Goal: Information Seeking & Learning: Learn about a topic

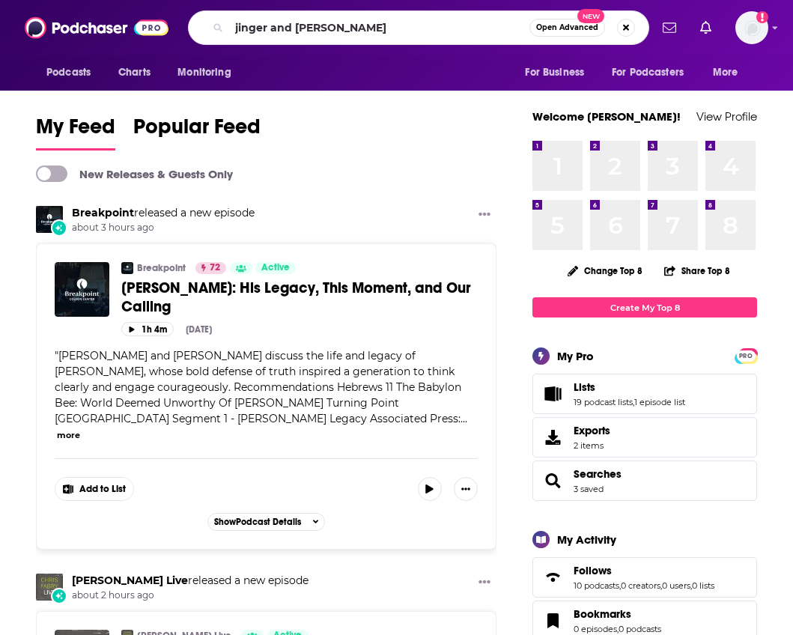
type input "jinger and [PERSON_NAME]"
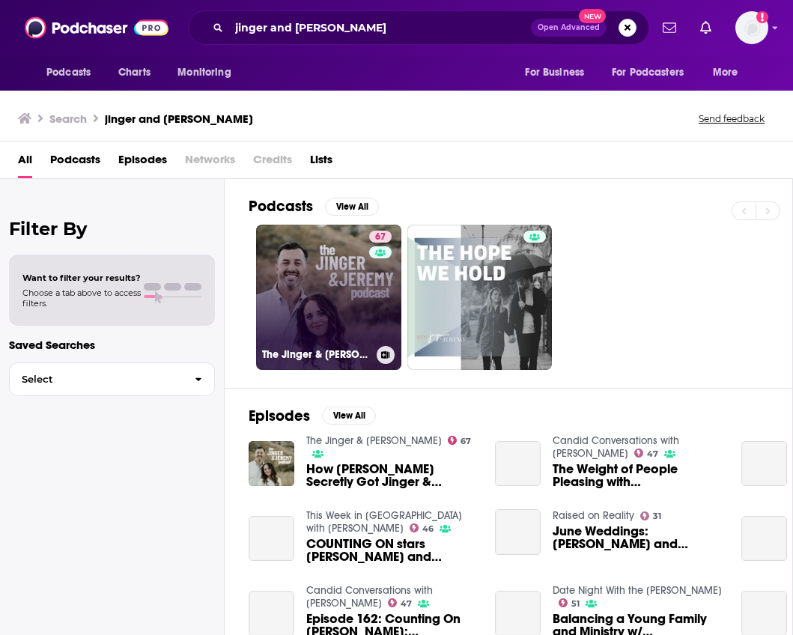
click at [335, 294] on link "67 The Jinger & [PERSON_NAME]" at bounding box center [328, 297] width 145 height 145
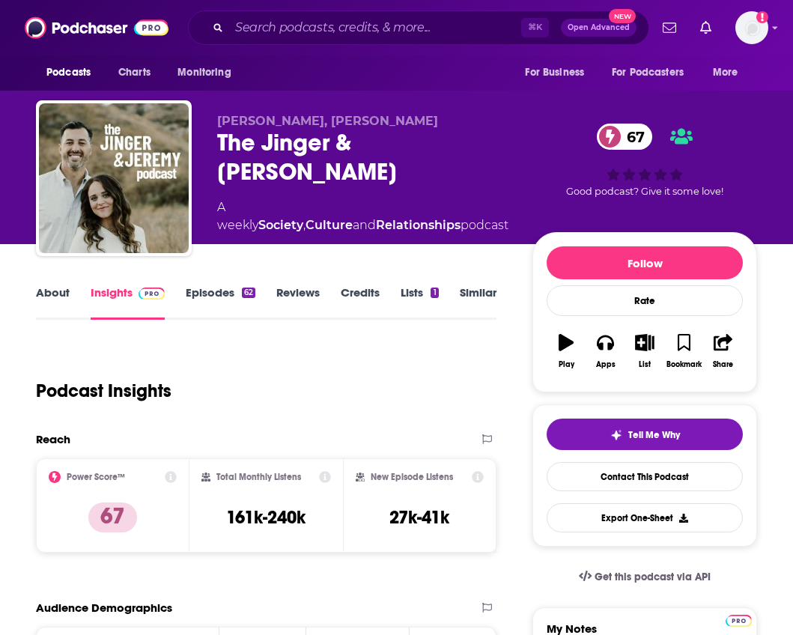
drag, startPoint x: 257, startPoint y: 160, endPoint x: 202, endPoint y: 139, distance: 58.5
click at [202, 139] on div "[PERSON_NAME], [PERSON_NAME] The [PERSON_NAME] & [PERSON_NAME] 67 A weekly Soci…" at bounding box center [396, 181] width 721 height 162
copy h2 "The Jinger & [PERSON_NAME]"
click at [219, 293] on link "Episodes 62" at bounding box center [221, 302] width 70 height 34
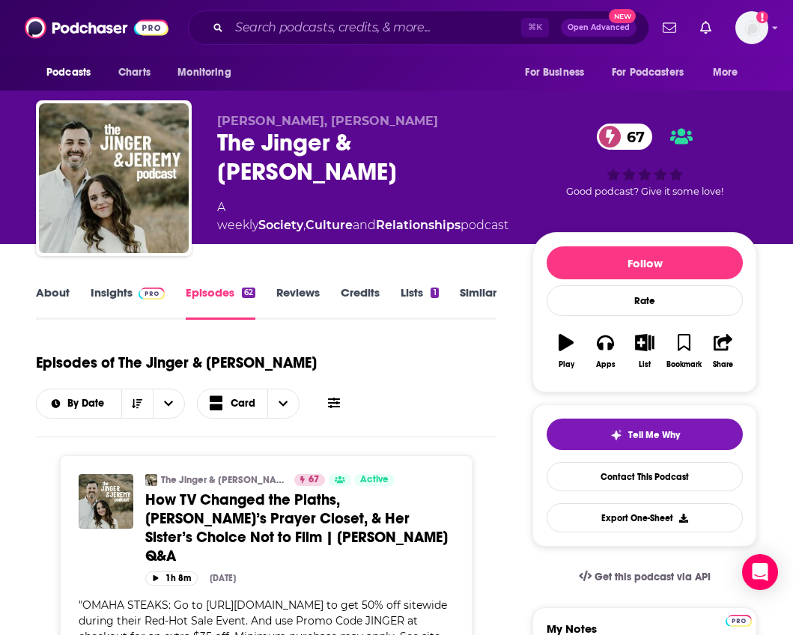
click at [120, 300] on link "Insights" at bounding box center [128, 302] width 74 height 34
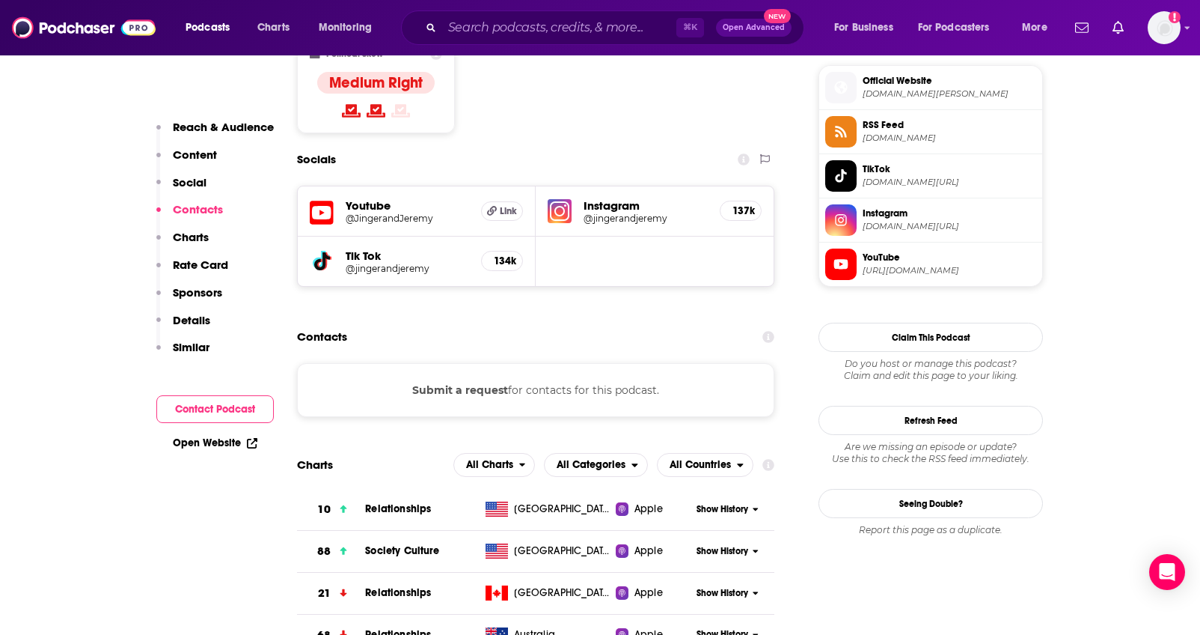
scroll to position [1227, 0]
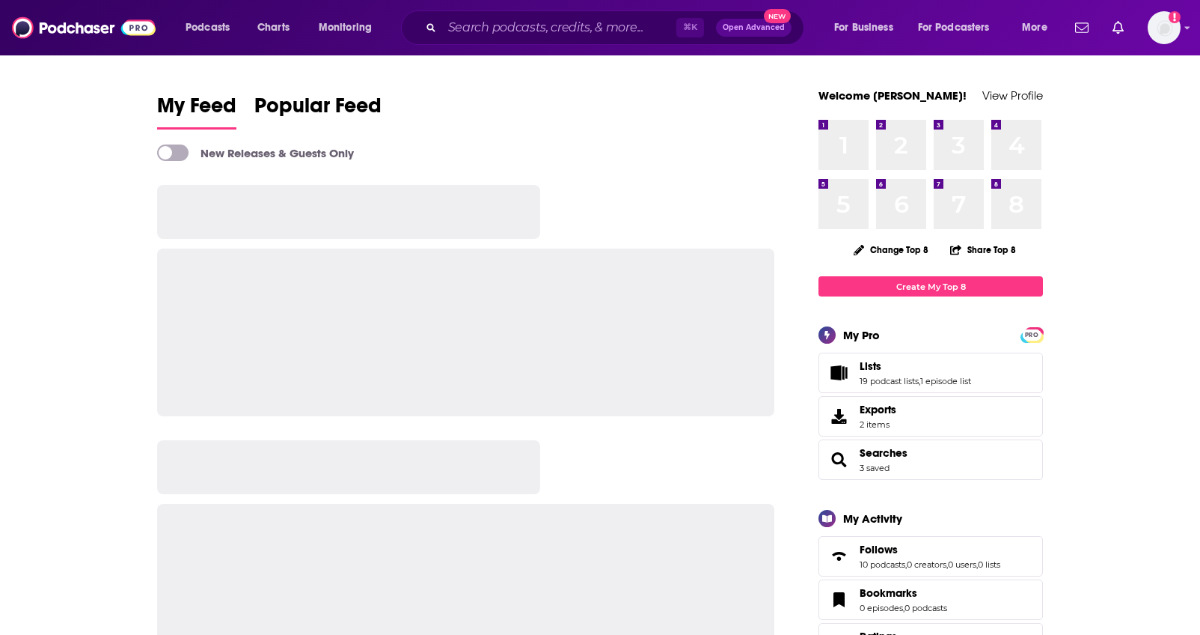
click at [459, 40] on div "⌘ K Open Advanced New" at bounding box center [602, 27] width 403 height 34
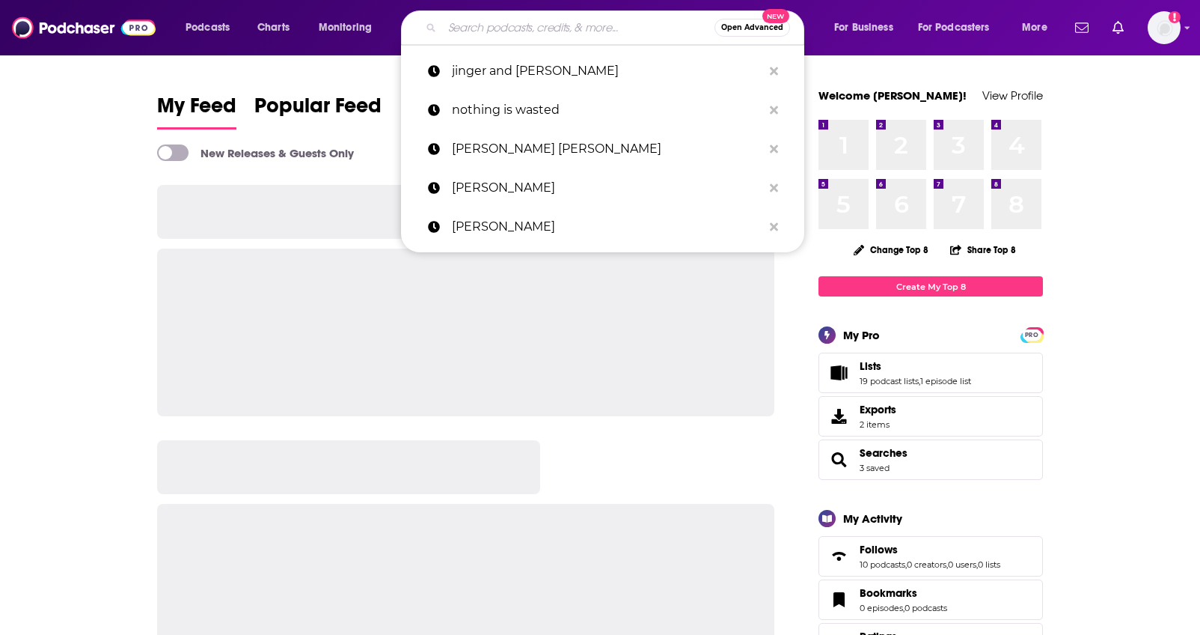
click at [469, 24] on input "Search podcasts, credits, & more..." at bounding box center [578, 28] width 272 height 24
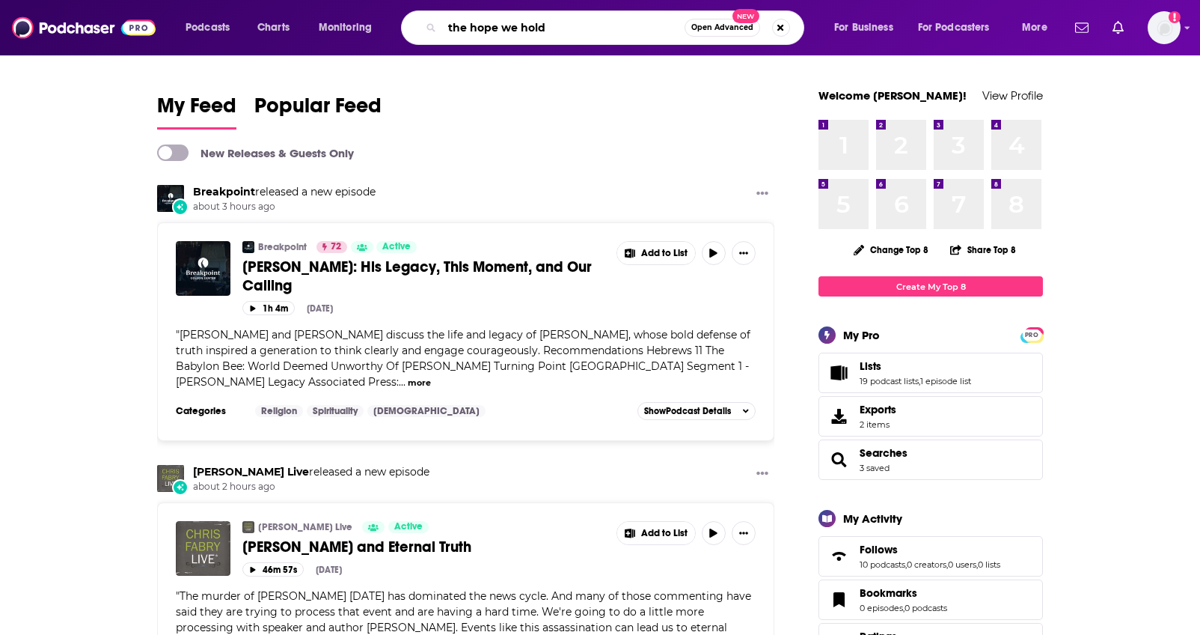
type input "the hope we hold"
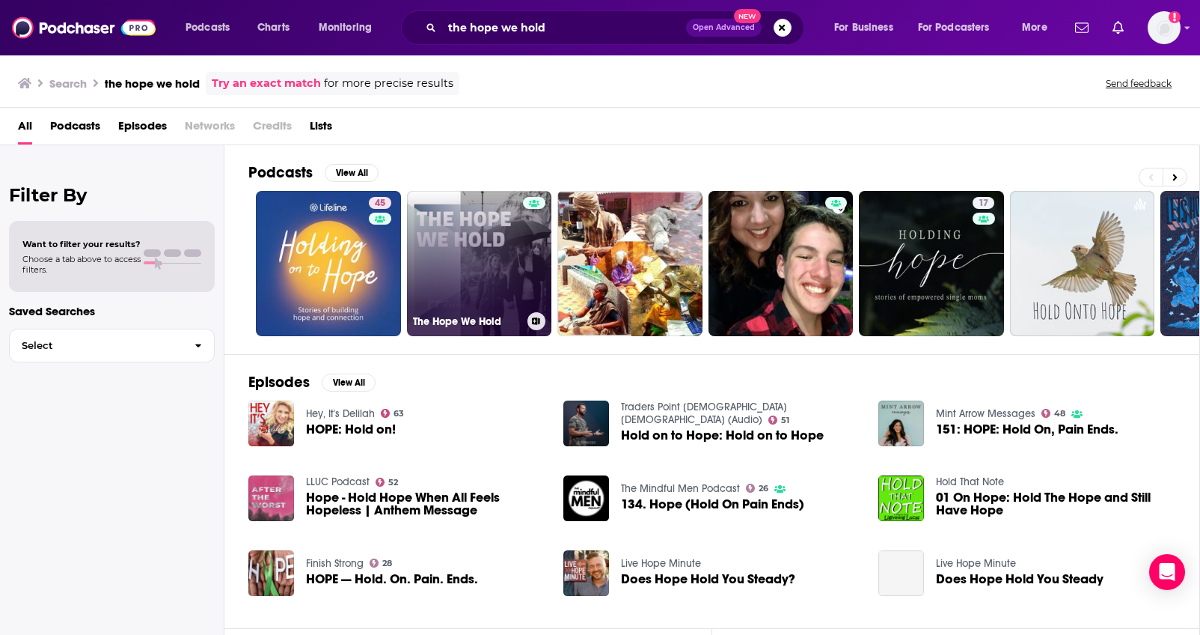
click at [506, 235] on link "The Hope We Hold" at bounding box center [479, 263] width 145 height 145
